Goal: Check status: Check status

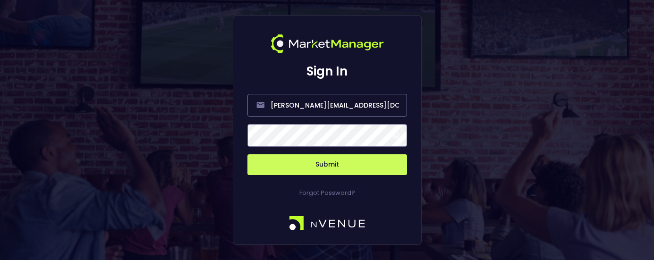
click at [320, 162] on button "Submit" at bounding box center [328, 164] width 160 height 21
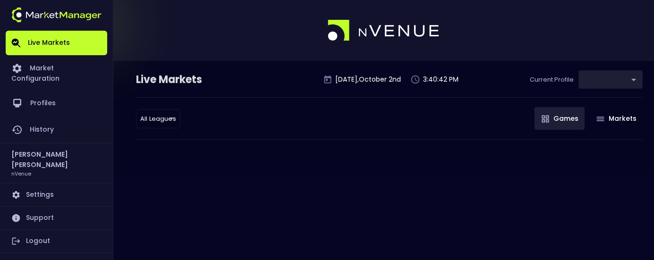
type input "0d810fa5-e353-4d9c-b11d-31f095cae871"
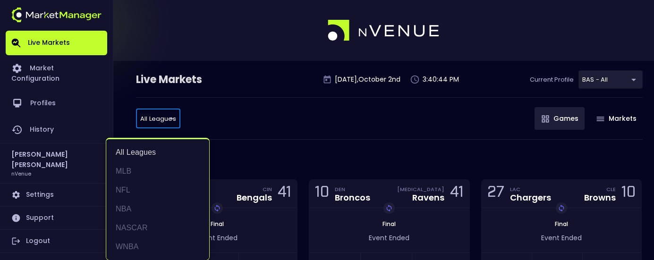
click at [142, 177] on li "MLB" at bounding box center [157, 171] width 103 height 19
type input "MLB"
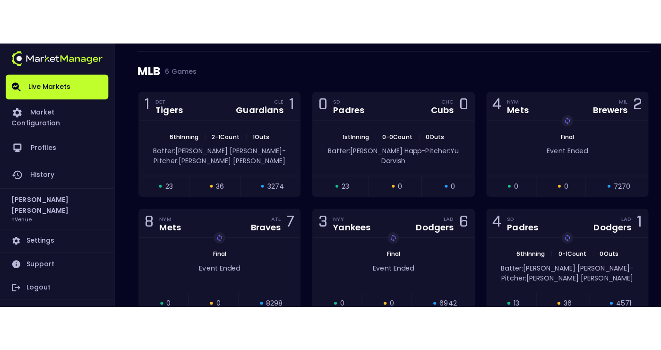
scroll to position [97, 0]
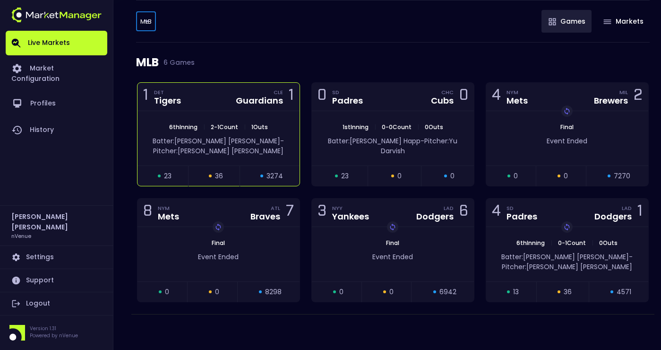
click at [221, 99] on div "1 DET Tigers CLE Guardians 1" at bounding box center [218, 97] width 162 height 28
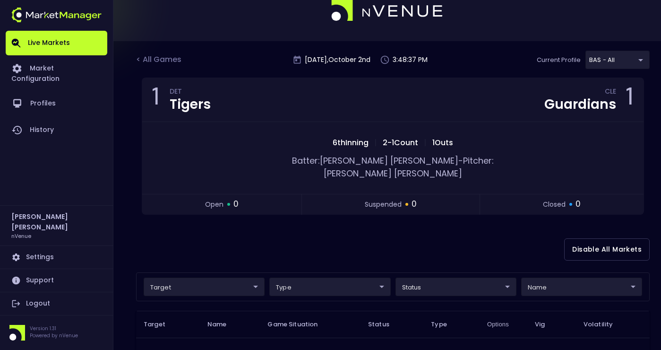
scroll to position [0, 0]
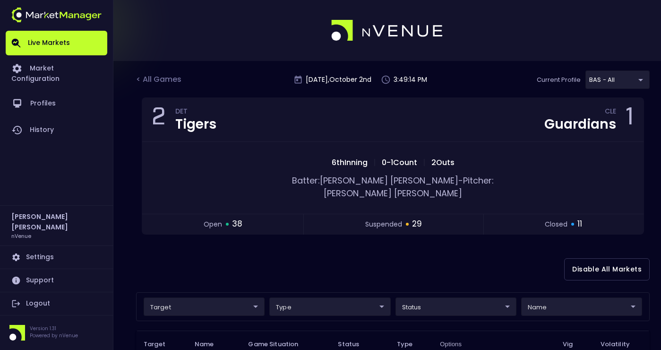
click at [46, 192] on div "Live Markets Market Configuration Profiles History" at bounding box center [57, 118] width 102 height 174
click at [157, 78] on div "< All Games" at bounding box center [159, 80] width 47 height 12
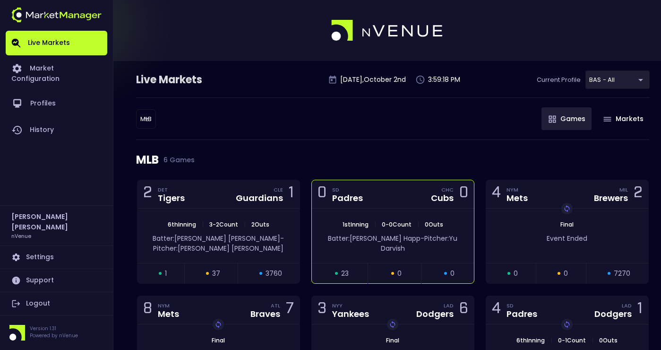
click at [374, 188] on div "0 SD Padres CHC Cubs 0" at bounding box center [393, 194] width 162 height 28
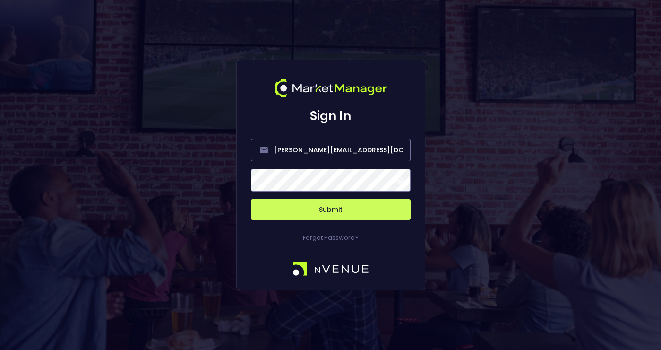
click at [330, 214] on button "Submit" at bounding box center [331, 209] width 160 height 21
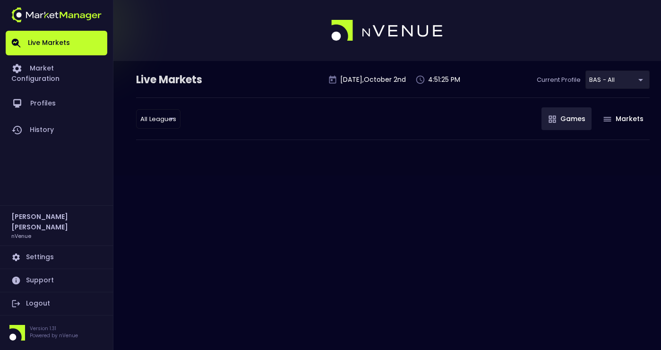
click at [154, 120] on body "Live Markets Market Configuration Profiles History [PERSON_NAME] nVenue Setting…" at bounding box center [330, 175] width 661 height 350
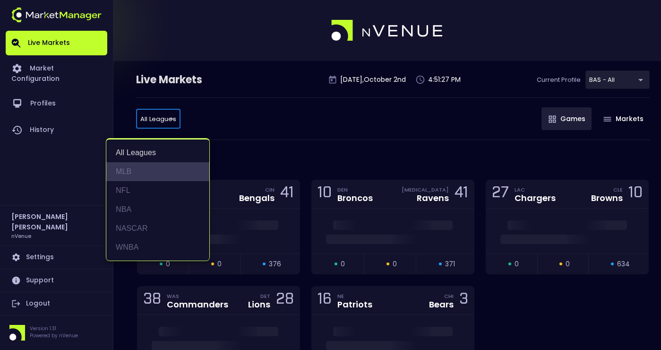
click at [152, 173] on li "MLB" at bounding box center [157, 171] width 103 height 19
type input "MLB"
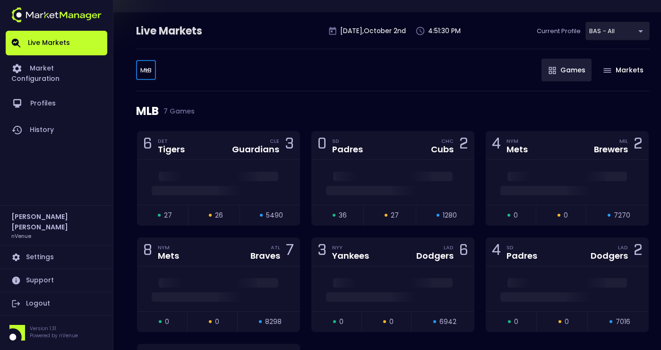
scroll to position [65, 0]
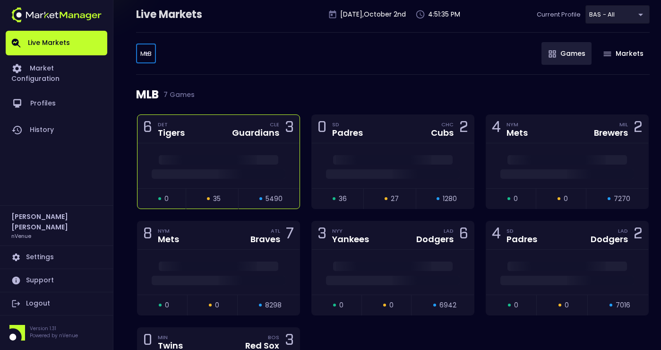
click at [221, 131] on div "6 DET Tigers CLE Guardians 3" at bounding box center [218, 129] width 162 height 28
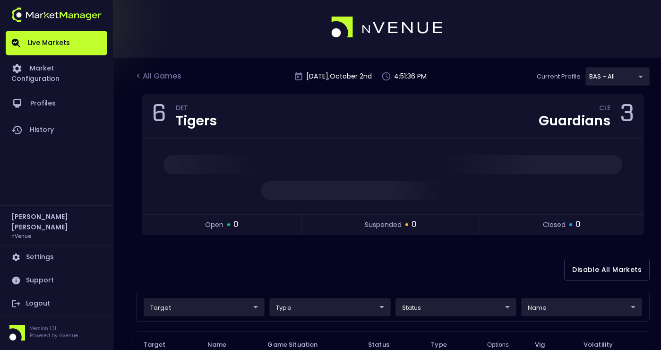
scroll to position [0, 0]
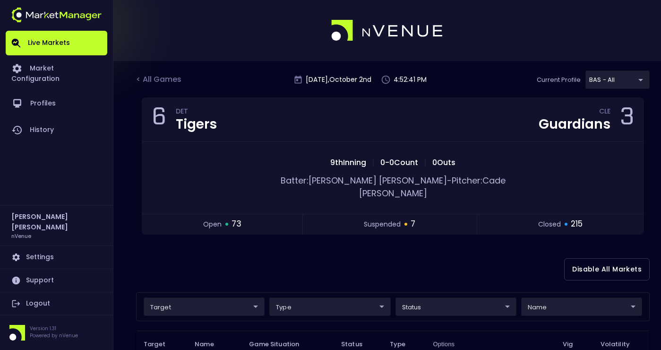
click at [468, 70] on div "< All Games [DATE] 4:52:41 PM Current Profile BAS - All 0d810fa5-e353-4d9c-b11d…" at bounding box center [393, 83] width 514 height 27
